Goal: Task Accomplishment & Management: Complete application form

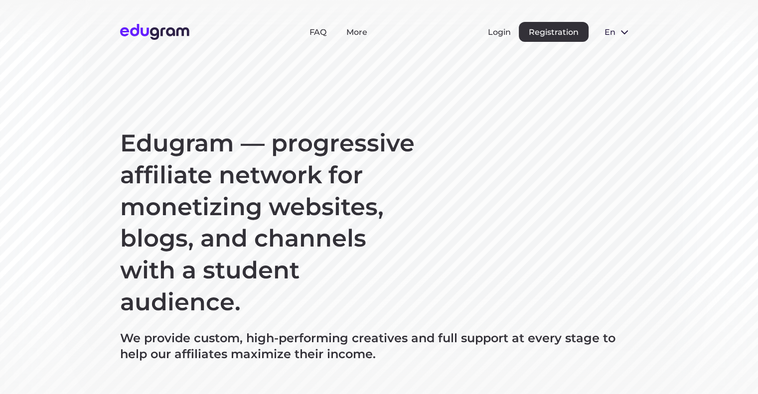
click at [494, 24] on div "Login Registration" at bounding box center [538, 32] width 101 height 20
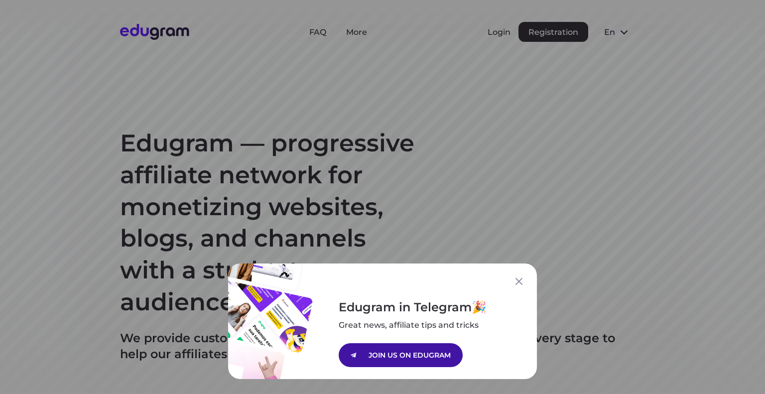
click at [405, 356] on p "JOIN US ON EDUGRAM" at bounding box center [410, 355] width 82 height 11
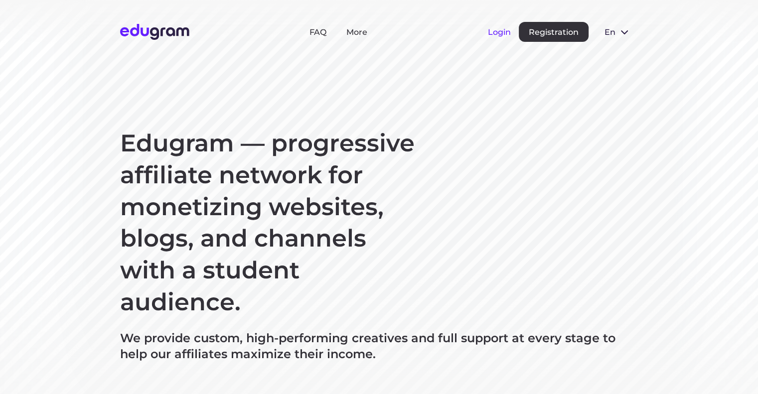
click at [504, 29] on button "Login" at bounding box center [499, 31] width 23 height 9
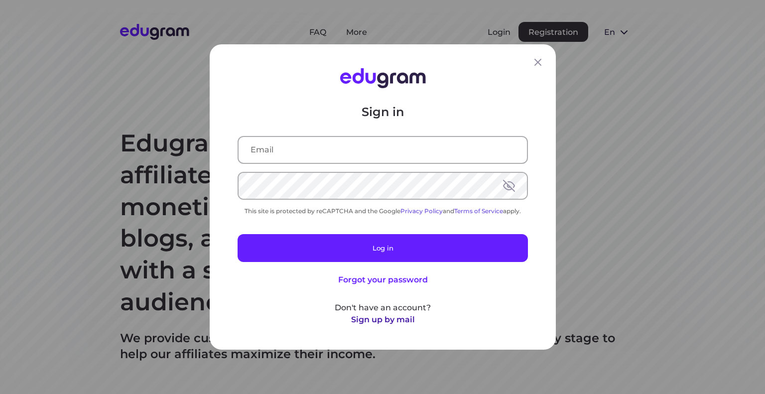
click at [387, 323] on button "Sign up by mail" at bounding box center [383, 320] width 64 height 12
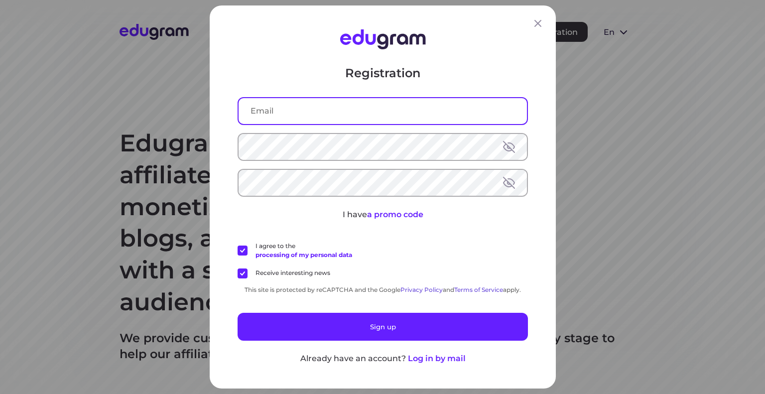
click at [372, 114] on input "text" at bounding box center [383, 111] width 288 height 26
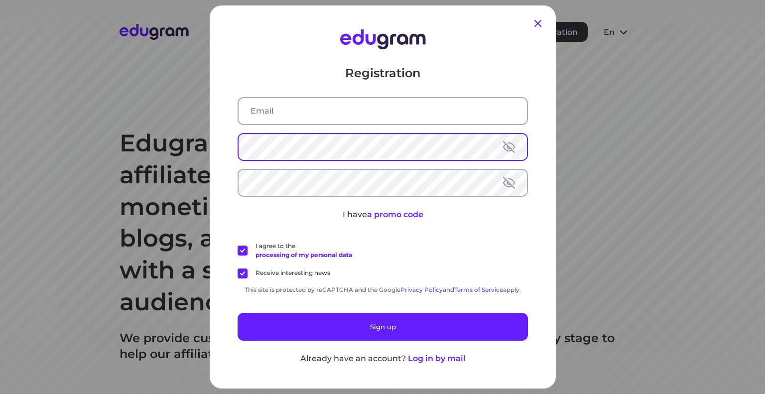
click at [533, 19] on icon at bounding box center [538, 23] width 12 height 12
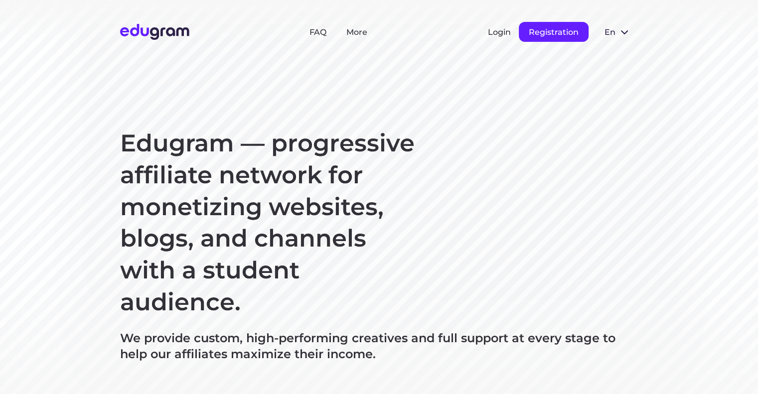
click at [569, 33] on button "Registration" at bounding box center [554, 32] width 70 height 20
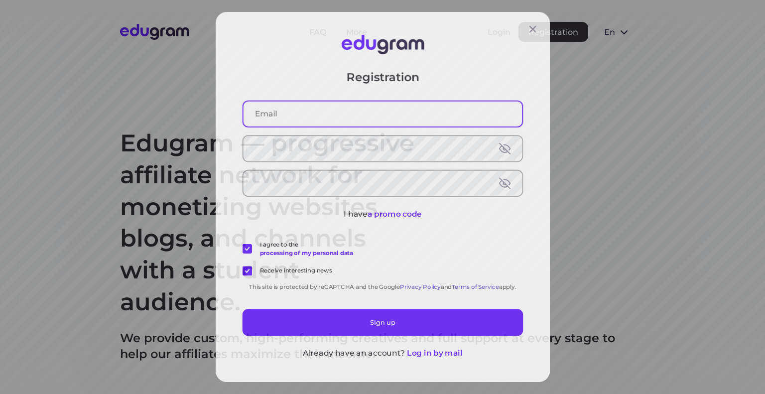
click at [402, 115] on input "text" at bounding box center [383, 111] width 288 height 26
click at [295, 113] on input "text" at bounding box center [383, 111] width 288 height 26
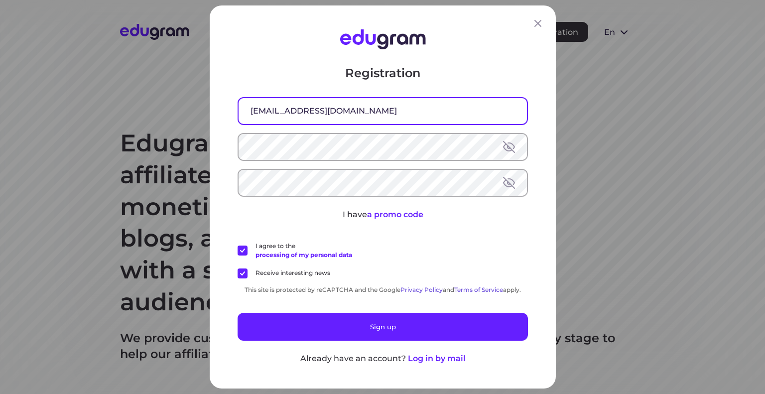
type input "uhan8082@gmasil.com"
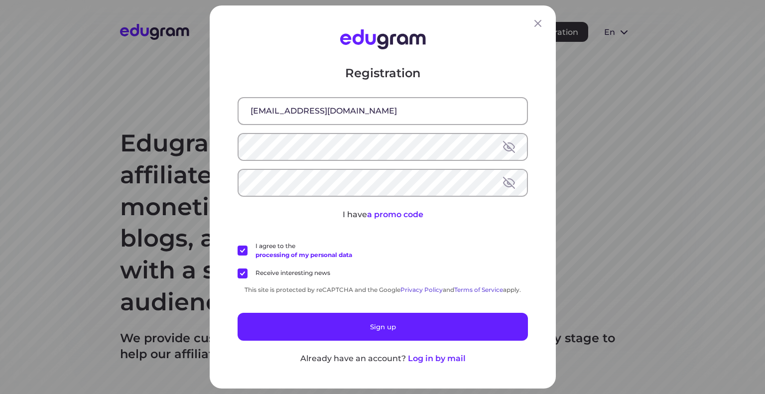
click at [506, 150] on button at bounding box center [509, 147] width 12 height 12
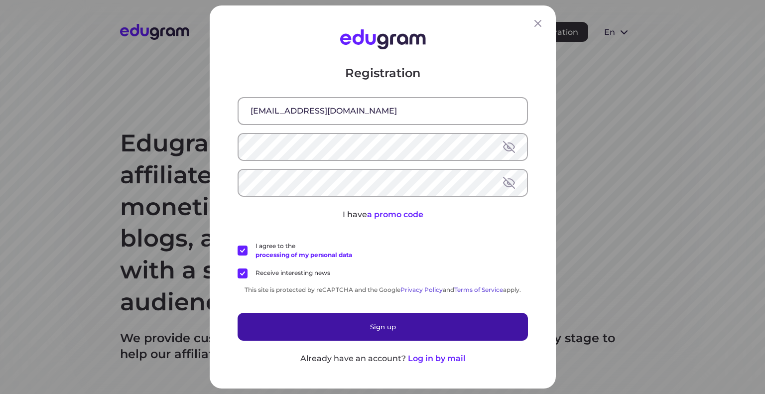
click at [408, 326] on button "Sign up" at bounding box center [383, 327] width 290 height 28
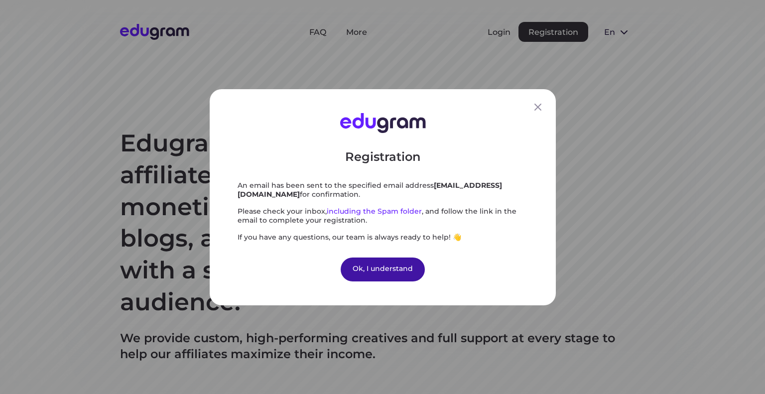
click at [405, 263] on div "Ok, I understand" at bounding box center [383, 269] width 84 height 24
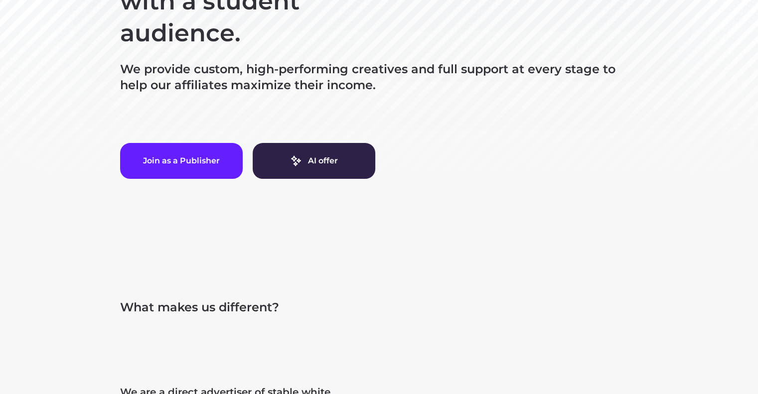
scroll to position [131, 0]
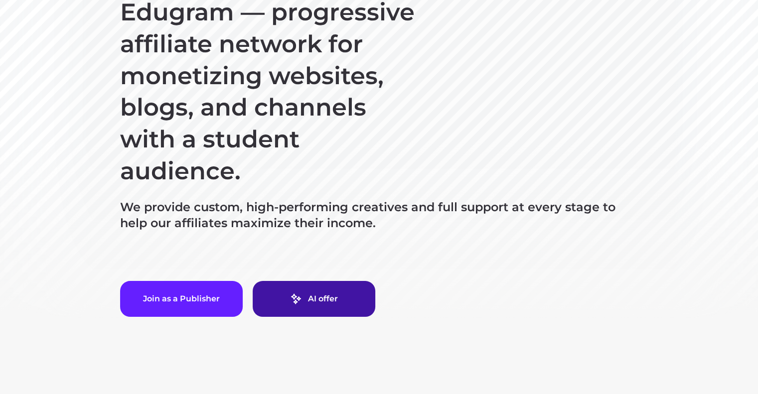
click at [348, 302] on link "AI offer" at bounding box center [314, 299] width 123 height 36
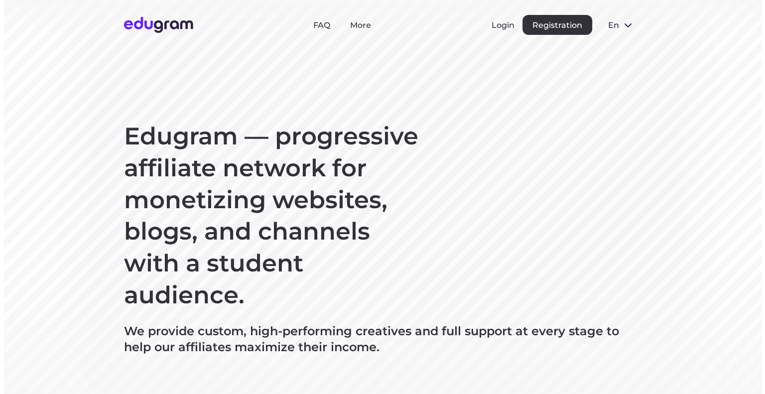
scroll to position [0, 0]
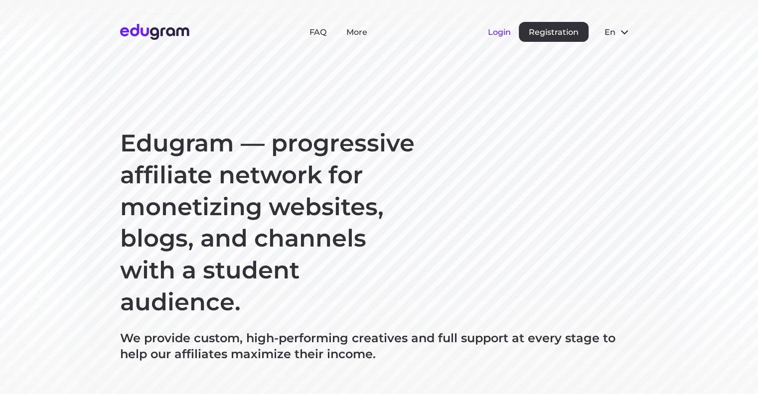
click at [503, 30] on button "Login" at bounding box center [499, 31] width 23 height 9
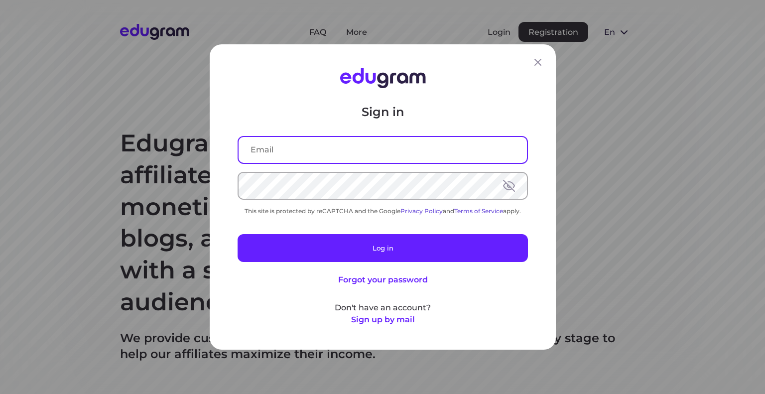
click at [405, 150] on input "text" at bounding box center [383, 150] width 288 height 26
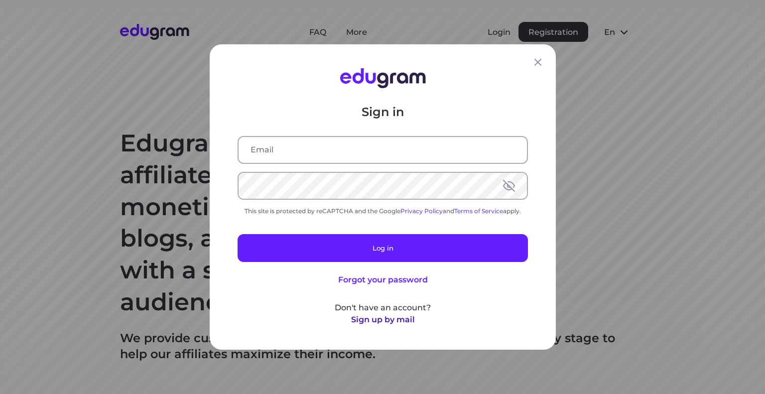
click at [402, 318] on button "Sign up by mail" at bounding box center [383, 320] width 64 height 12
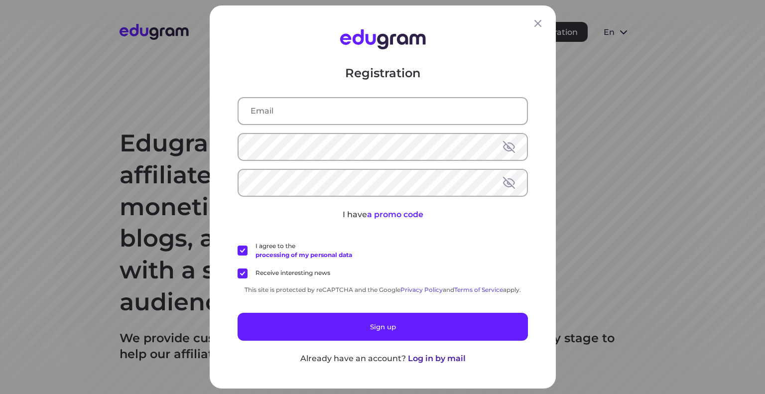
click at [430, 359] on button "Log in by mail" at bounding box center [437, 359] width 58 height 12
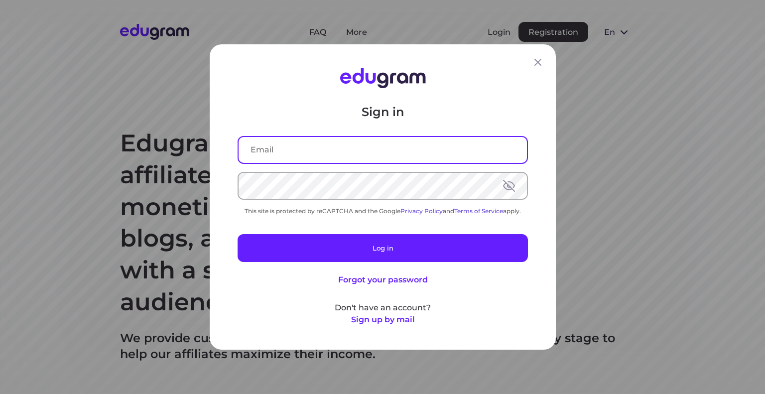
click at [251, 143] on input "text" at bounding box center [383, 150] width 288 height 26
type input "uhan8082@gmail.com"
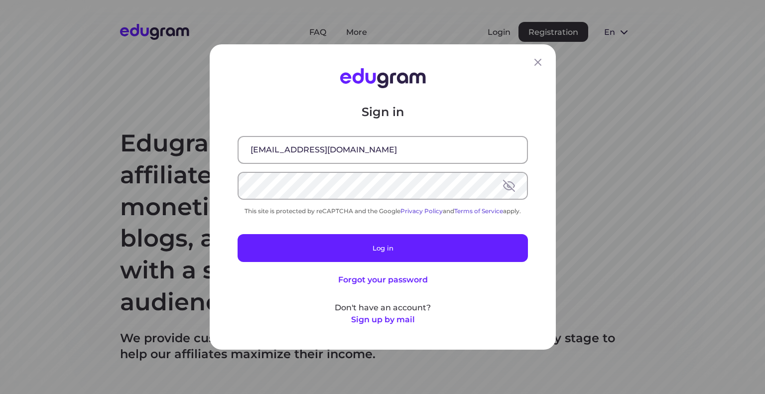
click at [510, 191] on button at bounding box center [509, 186] width 12 height 12
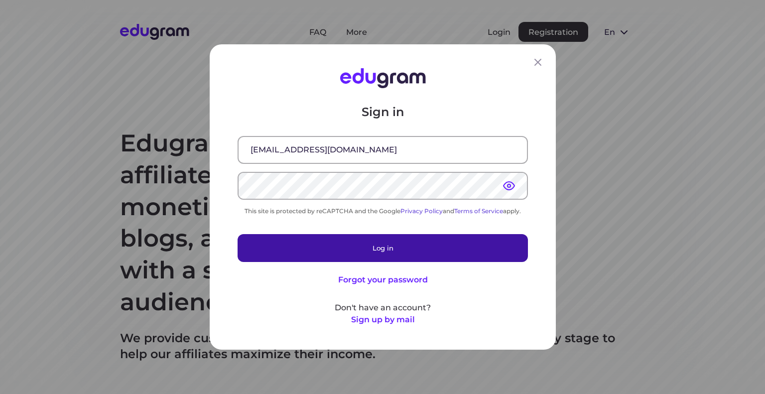
click at [419, 249] on button "Log in" at bounding box center [383, 248] width 290 height 28
